Goal: Information Seeking & Learning: Find specific fact

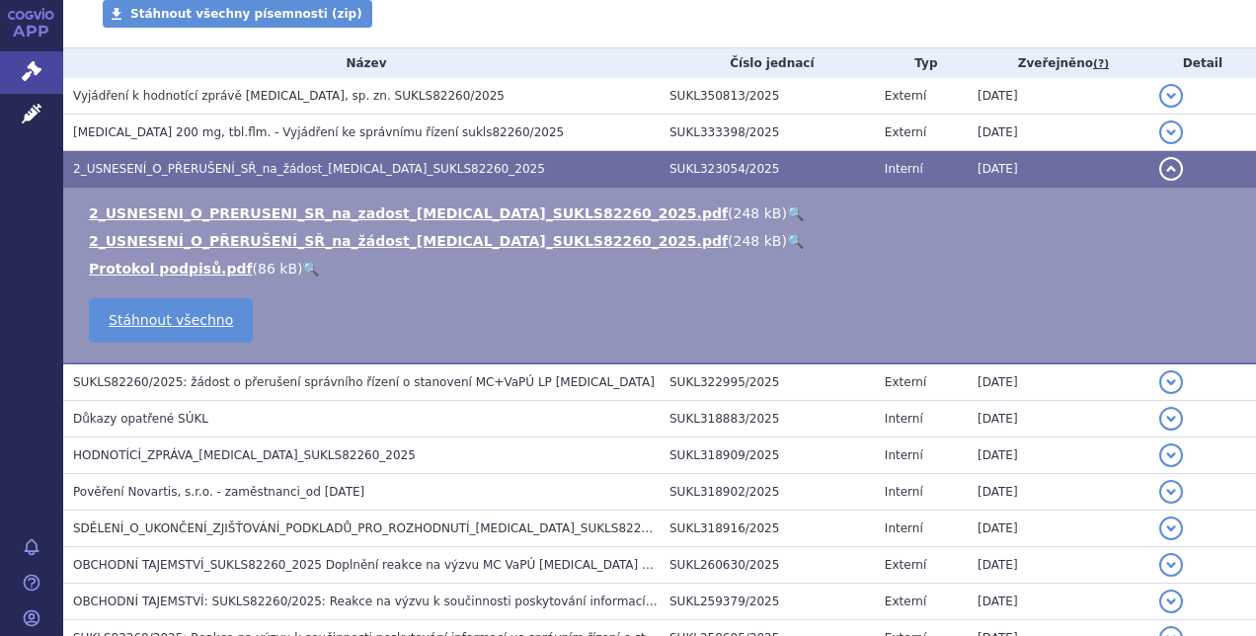
scroll to position [494, 0]
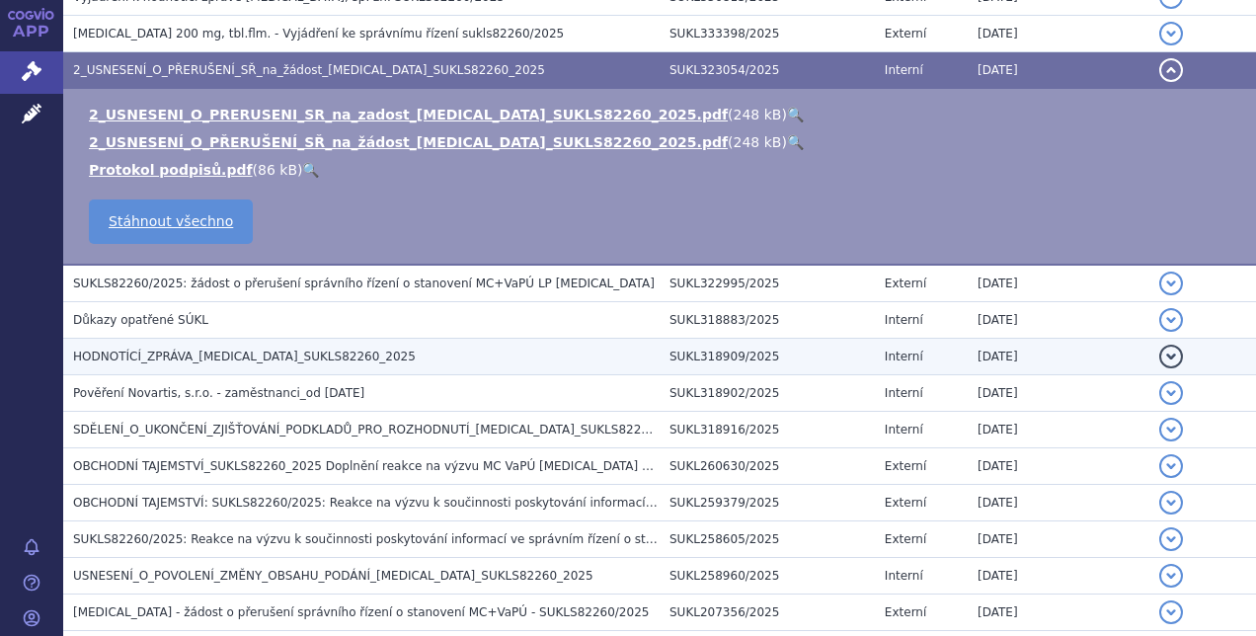
click at [165, 354] on span "HODNOTÍCÍ_ZPRÁVA_KISQALI_SUKLS82260_2025" at bounding box center [244, 357] width 343 height 14
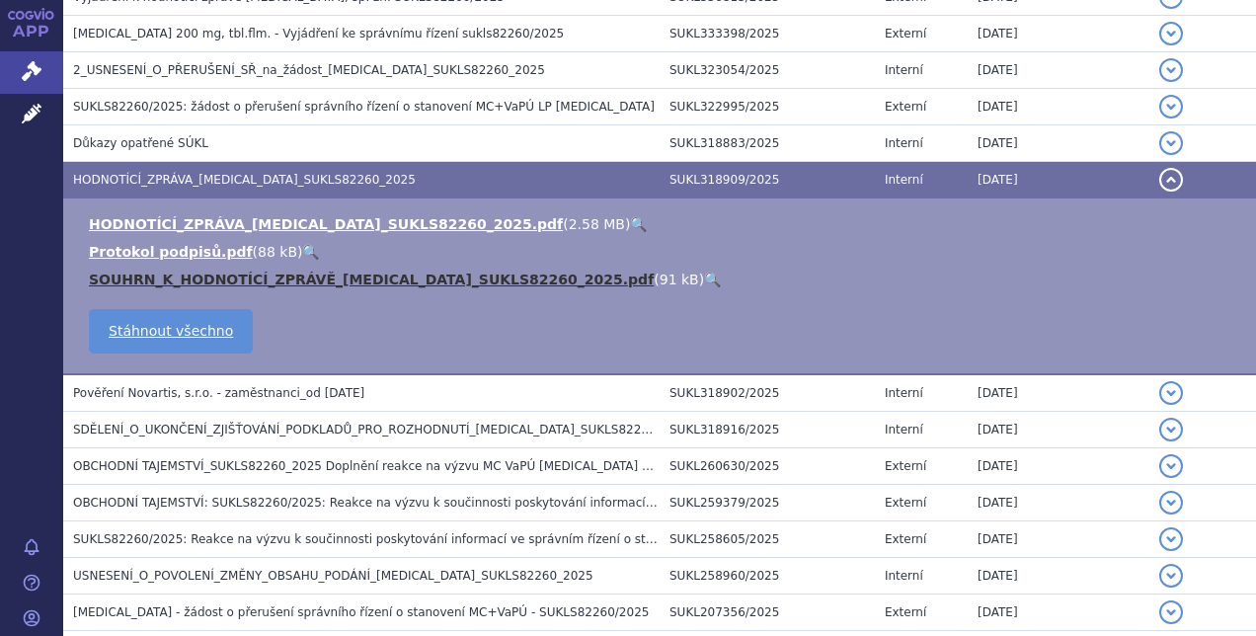
click at [164, 275] on link "SOUHRN_K_HODNOTÍCÍ_ZPRÁVĚ_KISQALI_SUKLS82260_2025.pdf" at bounding box center [371, 280] width 565 height 16
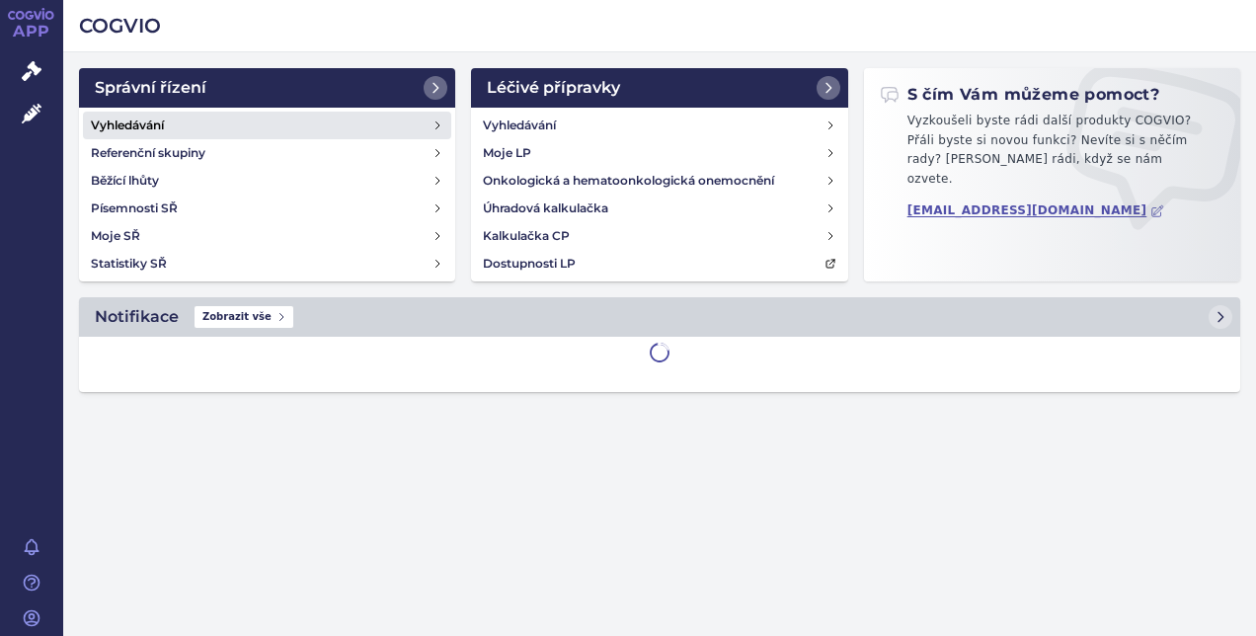
click at [148, 123] on h4 "Vyhledávání" at bounding box center [127, 126] width 73 height 20
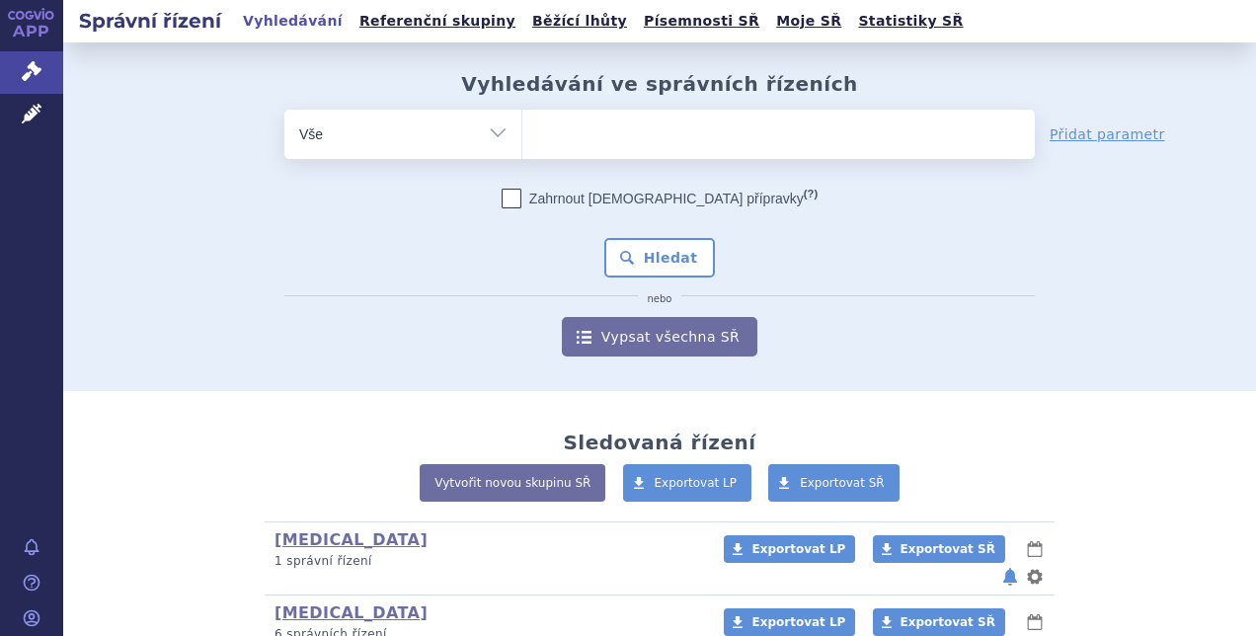
click at [638, 131] on ul at bounding box center [778, 130] width 513 height 41
click at [522, 131] on select at bounding box center [521, 133] width 1 height 49
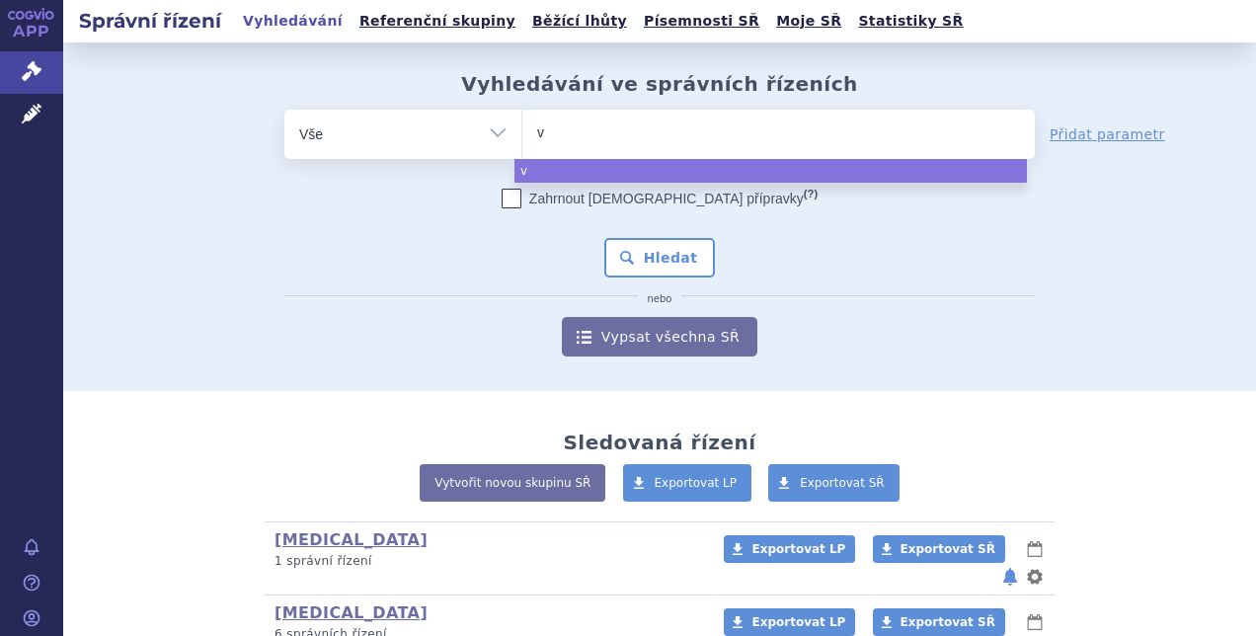
type input "ve"
type input "ver"
type input "verze"
type input "verzen"
type input "verzeni"
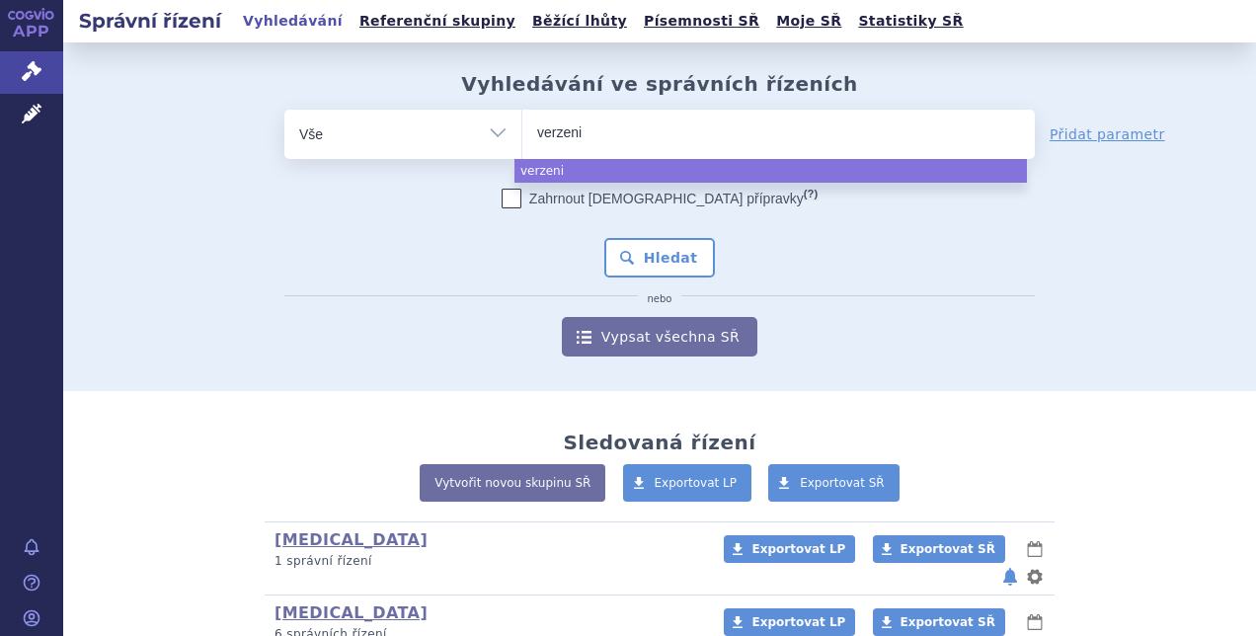
type input "verzenio"
type input "verzenios"
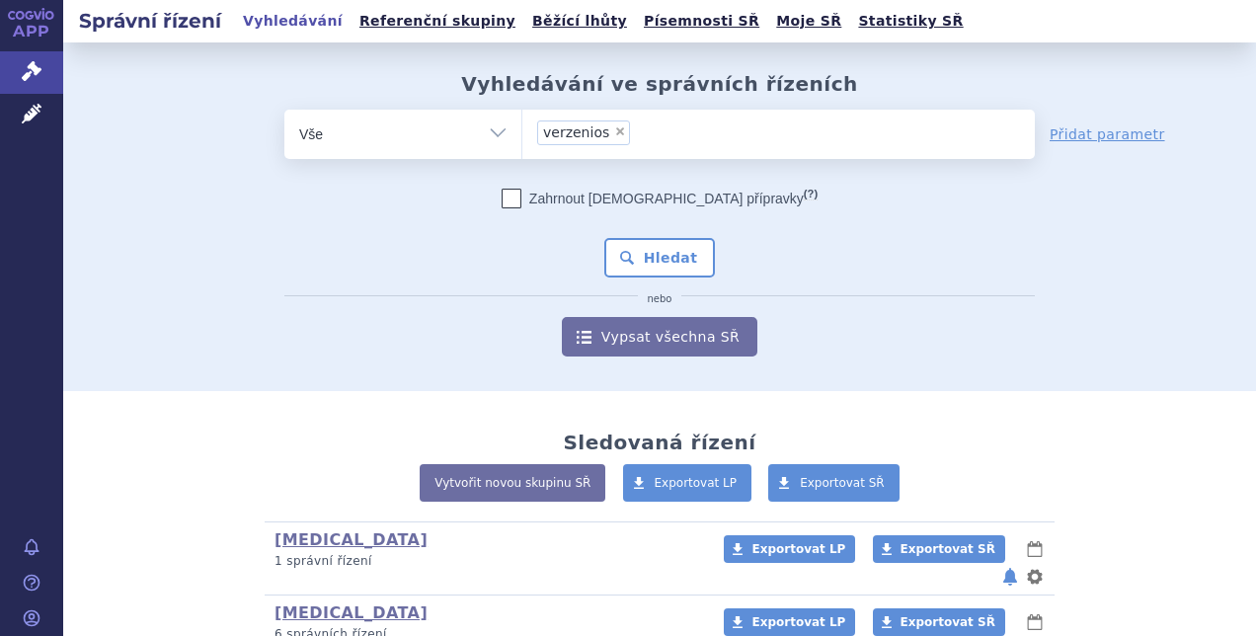
select select "verzenios"
click at [644, 245] on button "Hledat" at bounding box center [660, 258] width 112 height 40
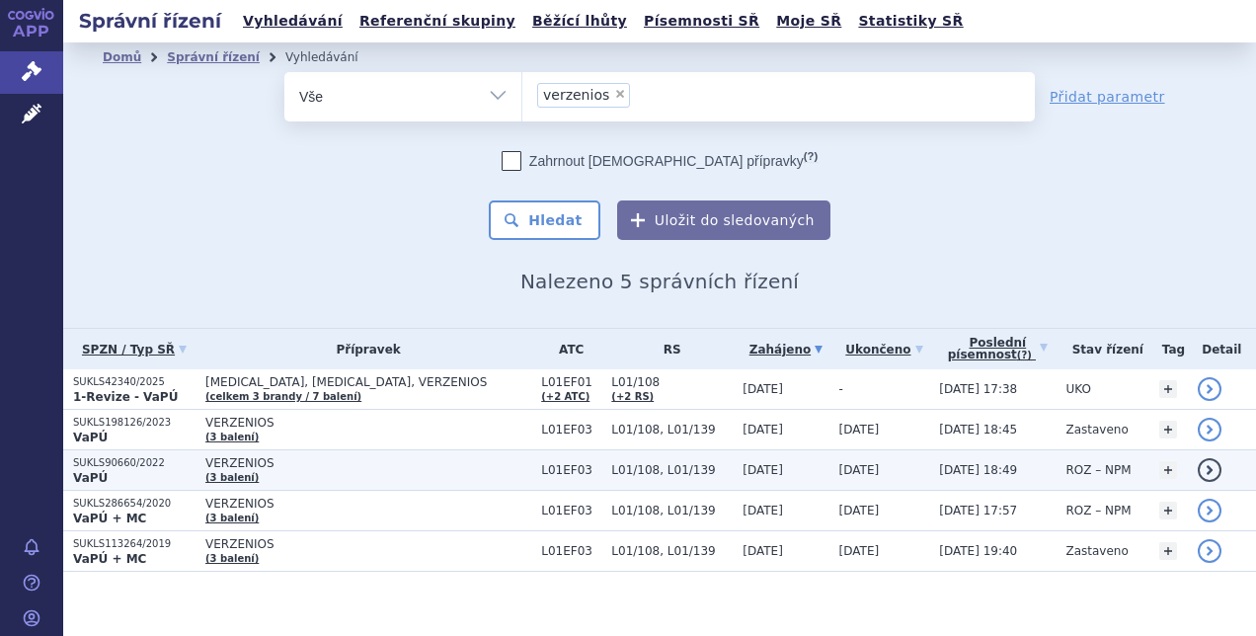
click at [101, 476] on strong "VaPÚ" at bounding box center [90, 478] width 35 height 14
